Goal: Communication & Community: Connect with others

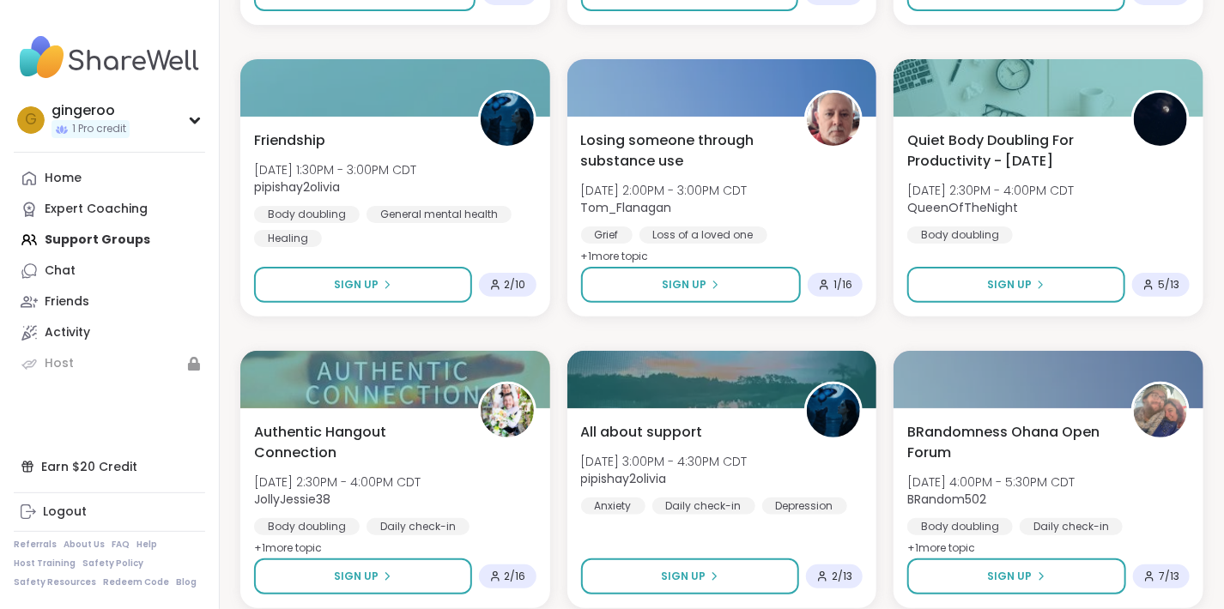
scroll to position [3169, 0]
click at [71, 266] on div "Chat" at bounding box center [60, 271] width 31 height 17
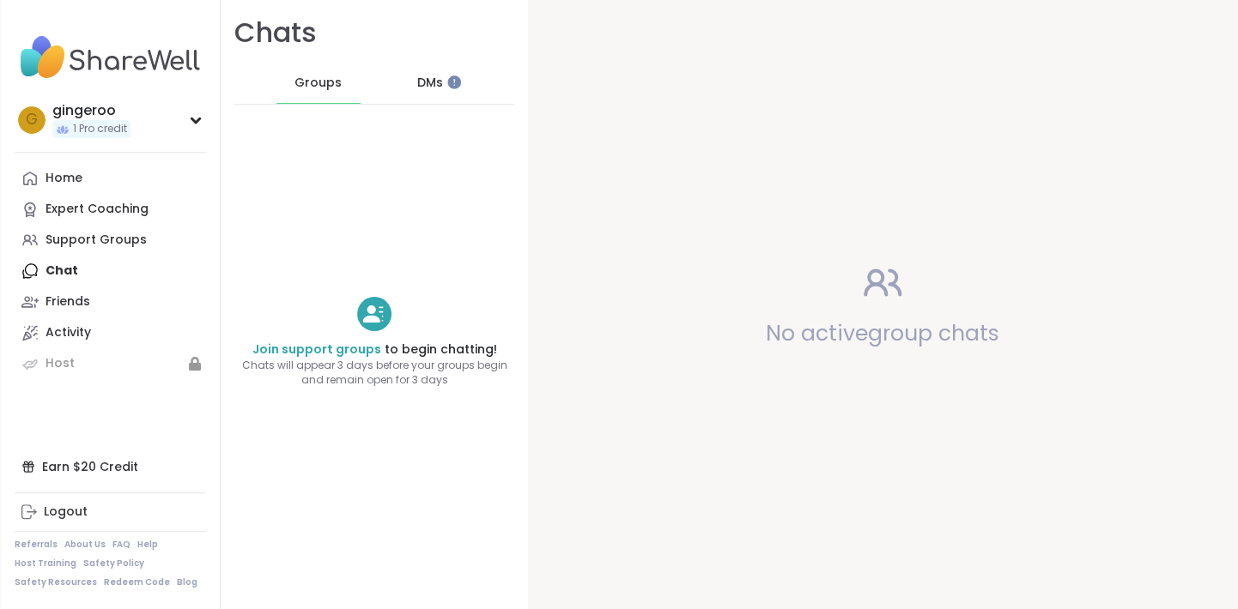
click at [71, 266] on div "Home Expert Coaching Support Groups Chat Friends Activity Host" at bounding box center [110, 271] width 191 height 216
drag, startPoint x: 71, startPoint y: 266, endPoint x: 70, endPoint y: 304, distance: 37.8
click at [70, 304] on div "Home Expert Coaching Support Groups Chat Friends Activity Host" at bounding box center [110, 271] width 191 height 216
click at [70, 304] on div "Friends" at bounding box center [67, 302] width 45 height 17
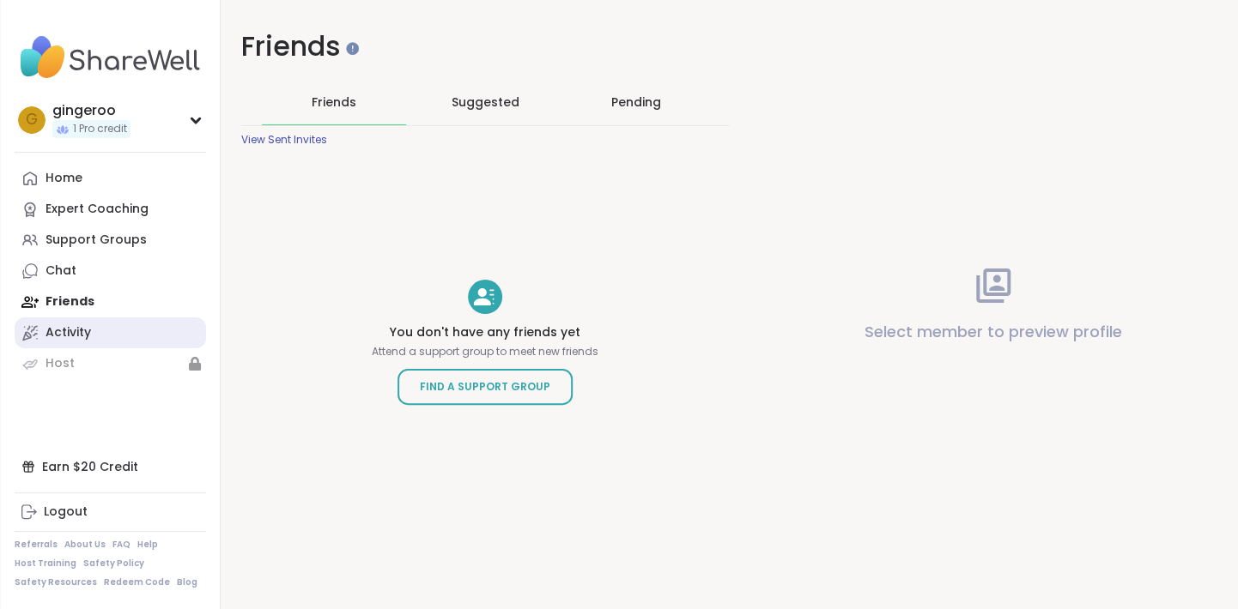
click at [70, 331] on div "Activity" at bounding box center [67, 332] width 45 height 17
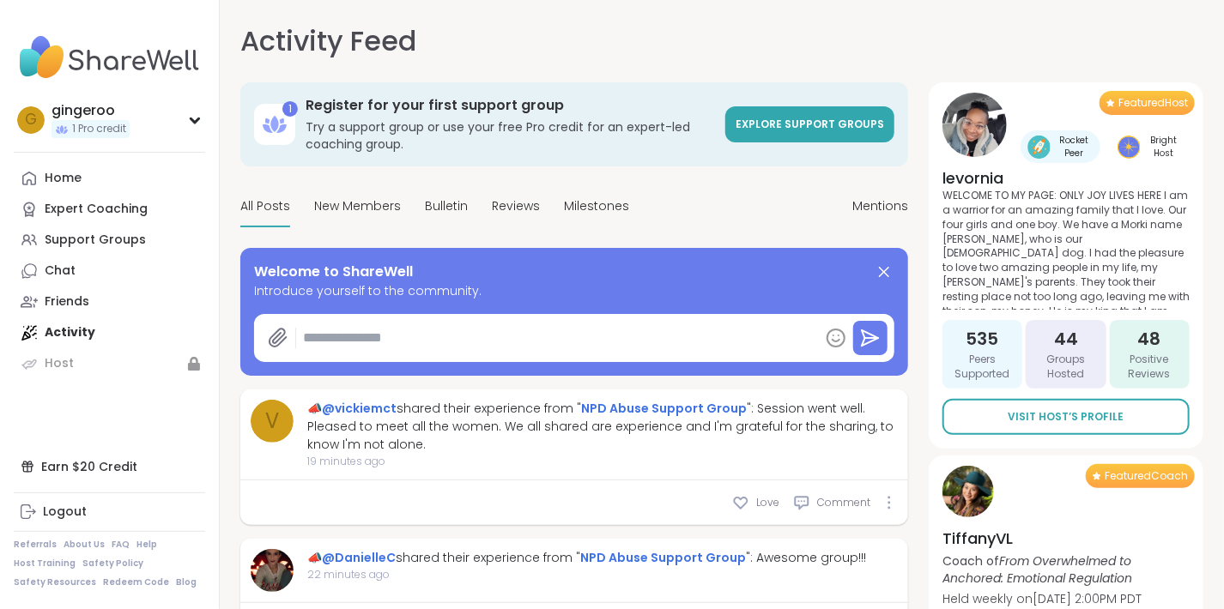
type textarea "*"
click at [70, 331] on div "Home Expert Coaching Support Groups Chat Friends Activity Host" at bounding box center [109, 271] width 191 height 216
click at [97, 173] on link "Home" at bounding box center [109, 178] width 191 height 31
